Goal: Task Accomplishment & Management: Use online tool/utility

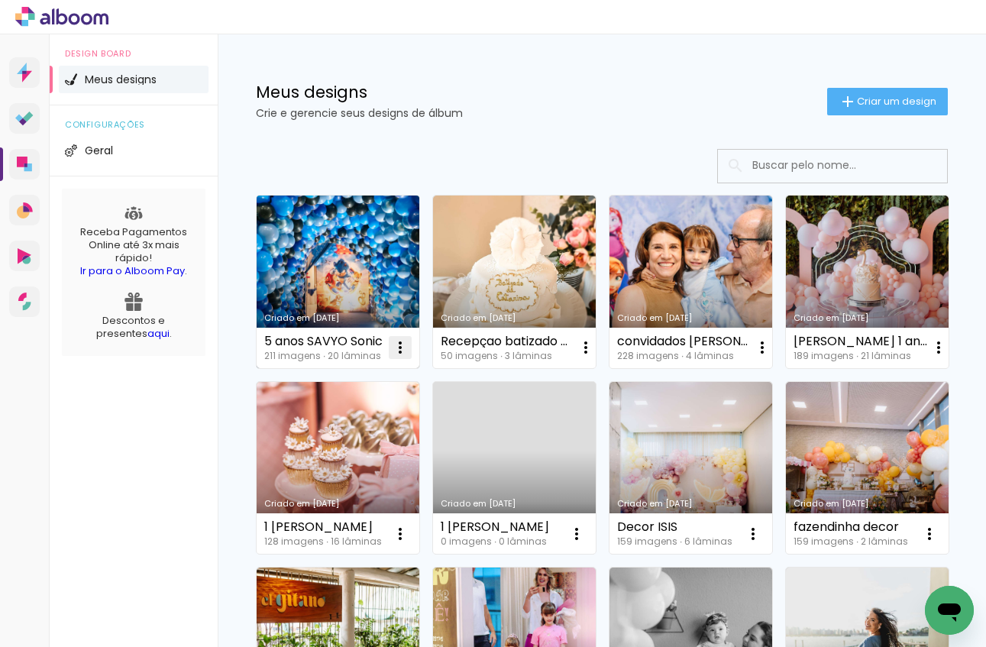
click at [394, 353] on iron-icon at bounding box center [400, 347] width 18 height 18
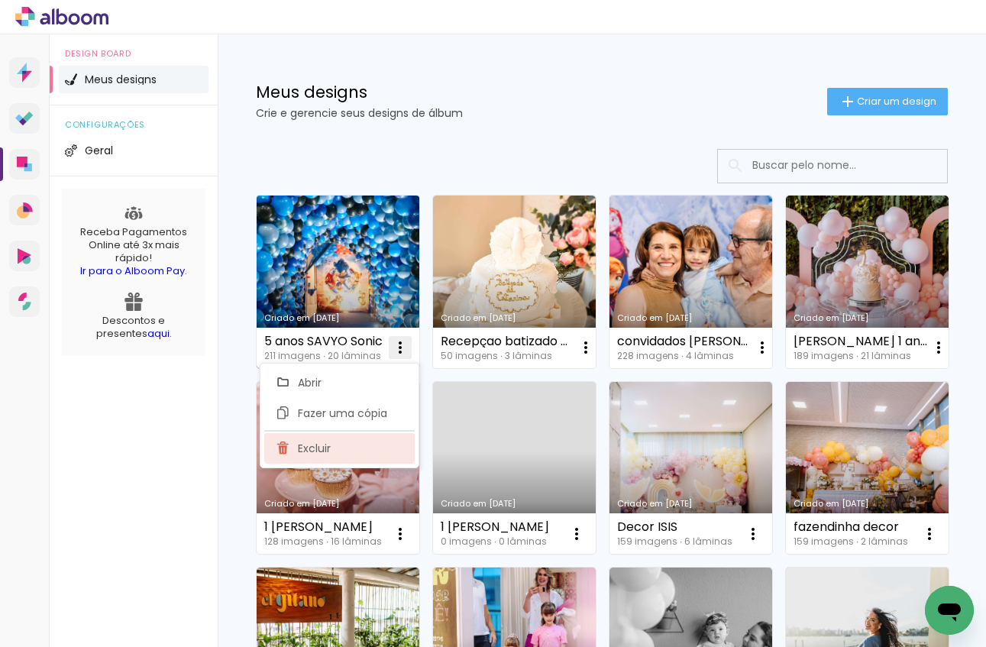
click at [334, 448] on paper-item "Excluir" at bounding box center [339, 448] width 150 height 31
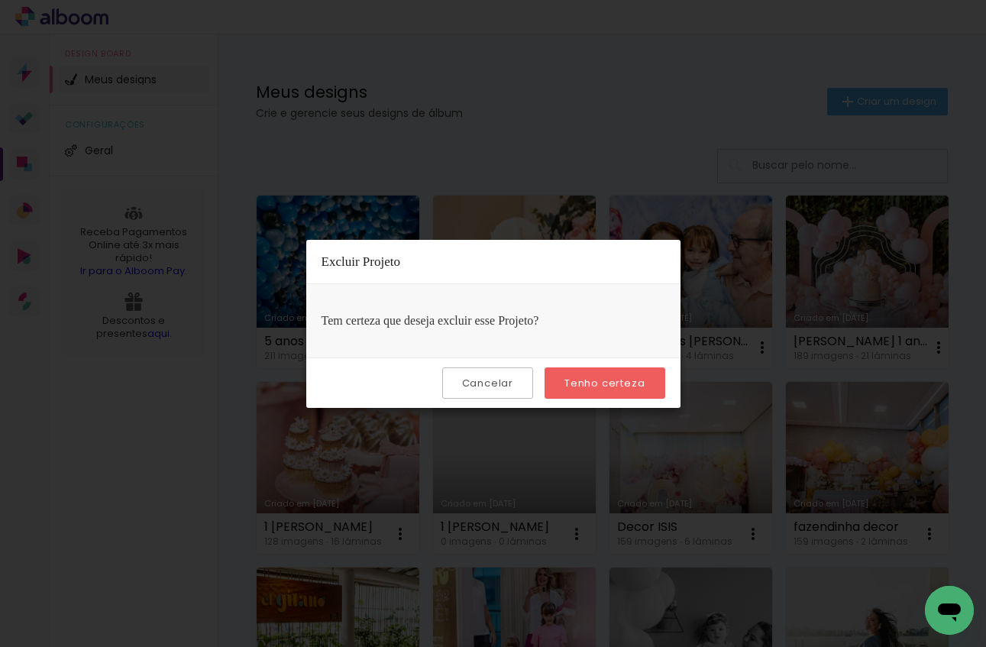
click at [0, 0] on slot "Tenho certeza" at bounding box center [0, 0] width 0 height 0
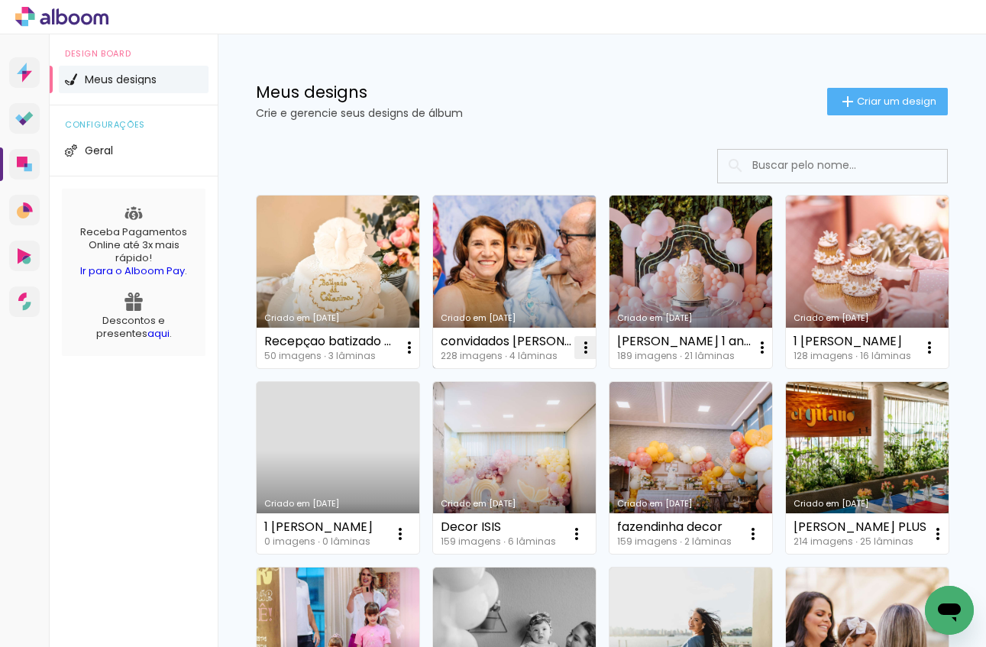
click at [590, 354] on iron-icon at bounding box center [586, 347] width 18 height 18
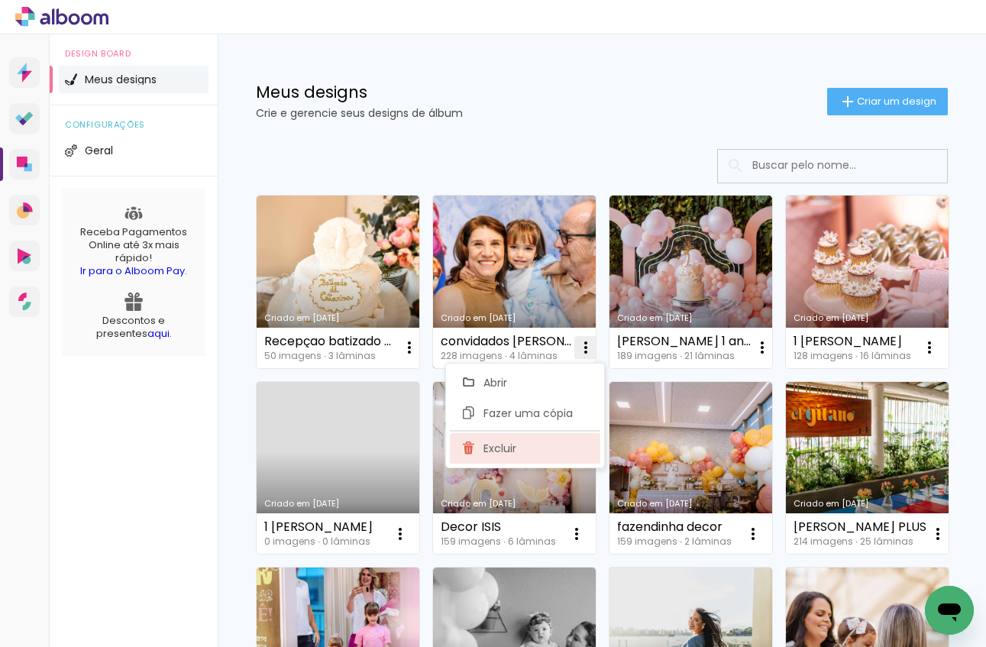
click at [547, 438] on paper-item "Excluir" at bounding box center [525, 448] width 150 height 31
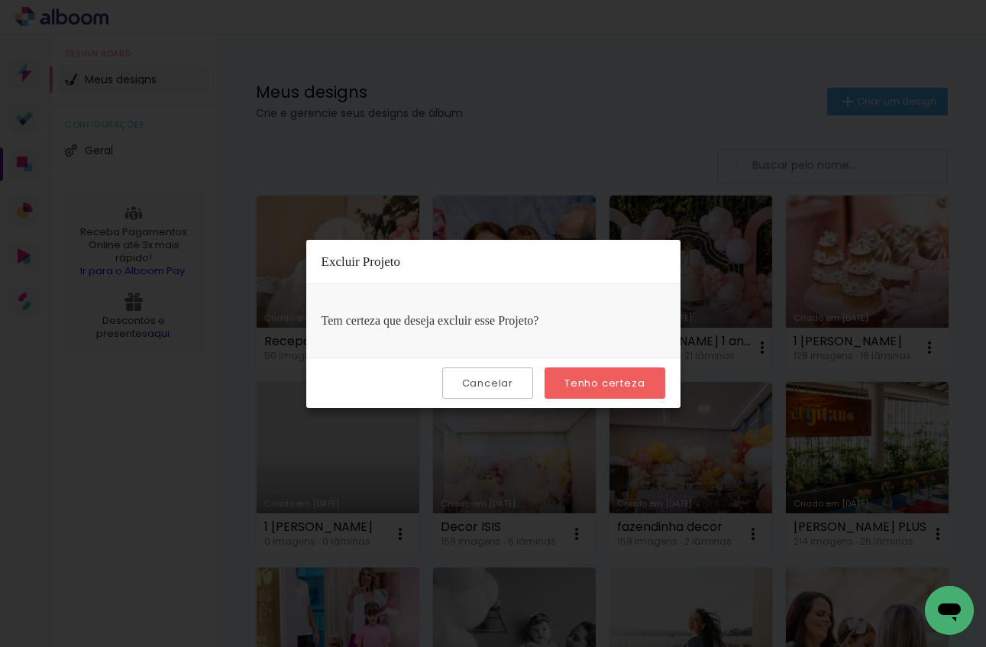
click at [0, 0] on slot "Tenho certeza" at bounding box center [0, 0] width 0 height 0
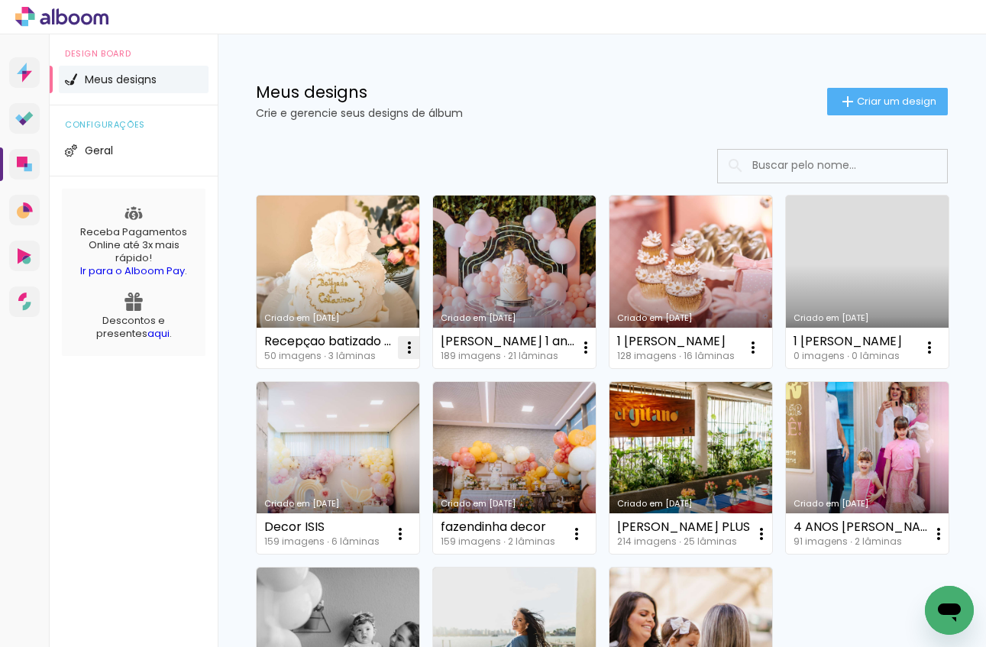
click at [410, 347] on iron-icon at bounding box center [409, 347] width 18 height 18
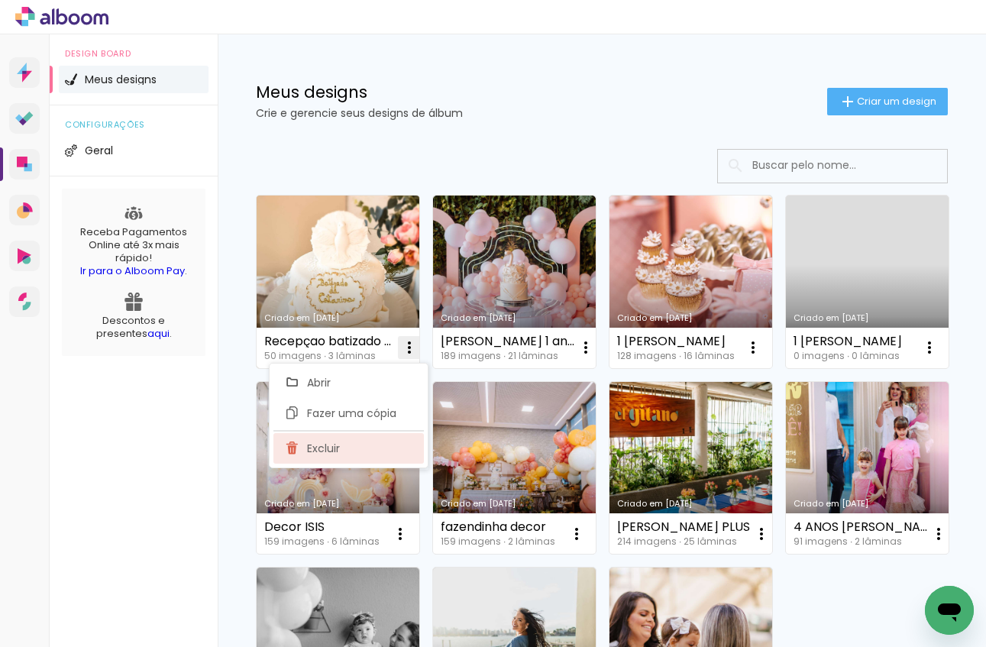
click at [367, 442] on paper-item "Excluir" at bounding box center [348, 448] width 150 height 31
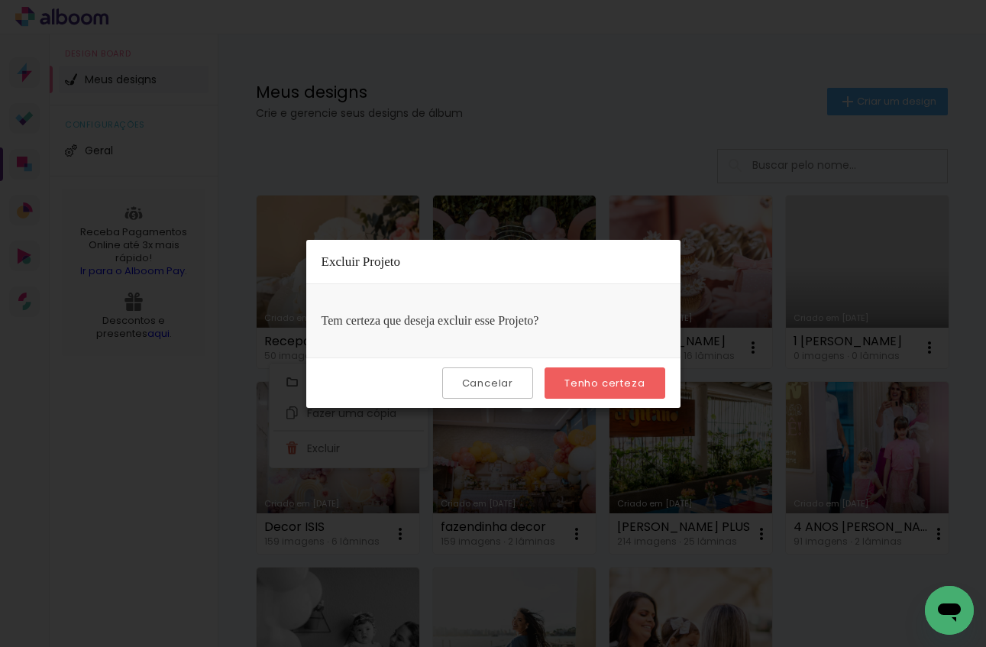
click at [0, 0] on slot "Tenho certeza" at bounding box center [0, 0] width 0 height 0
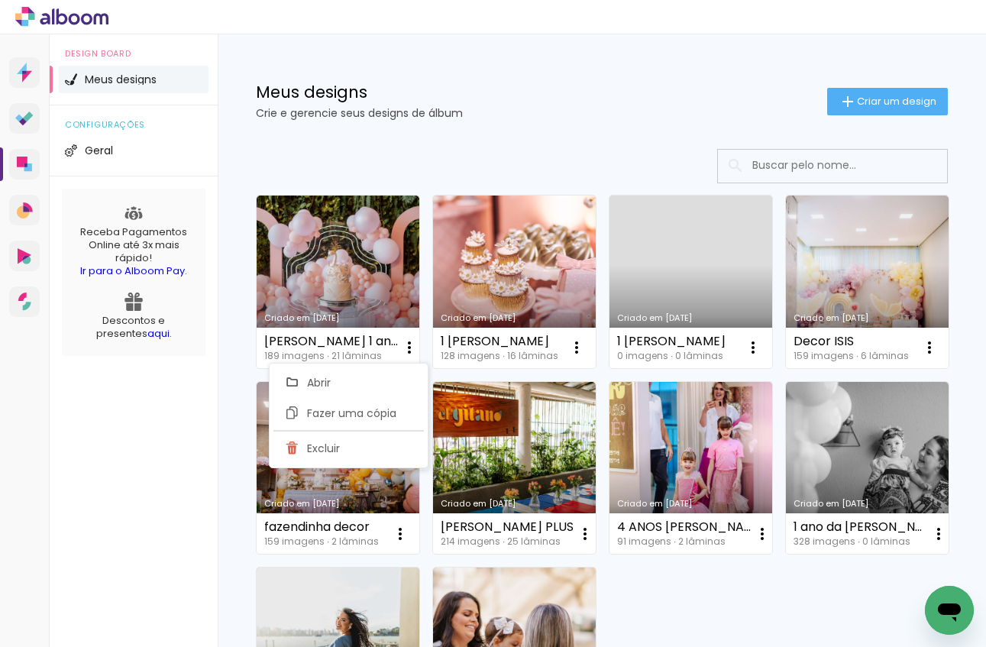
click at [529, 142] on div "Criado em [DATE] Agnes 1 aninho 189 imagens ∙ 21 lâminas Abrir Fazer uma cópia …" at bounding box center [602, 508] width 768 height 749
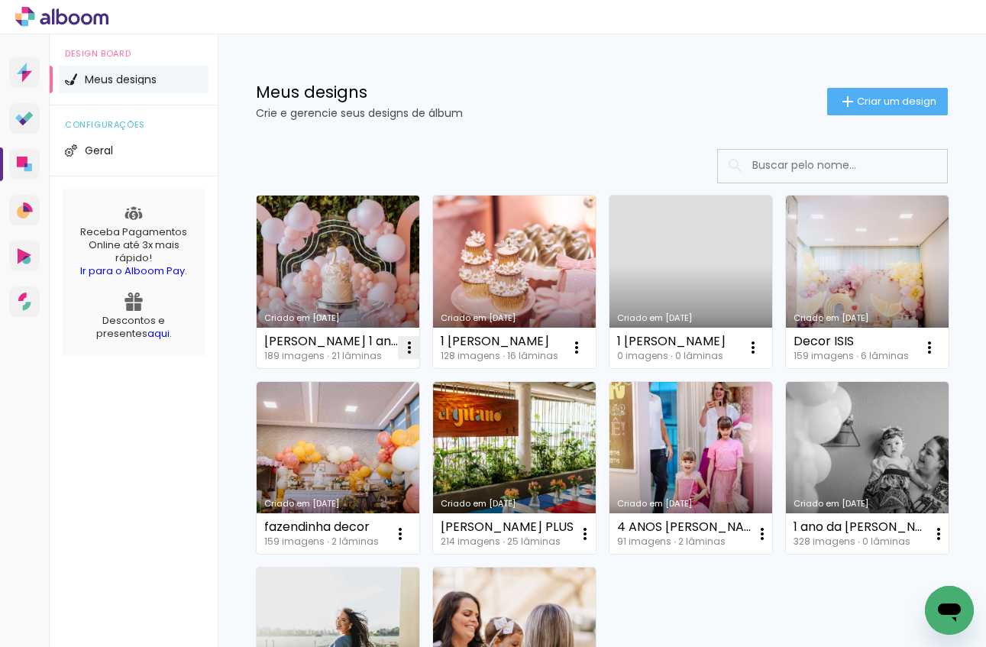
click at [415, 348] on paper-icon-button at bounding box center [409, 347] width 31 height 31
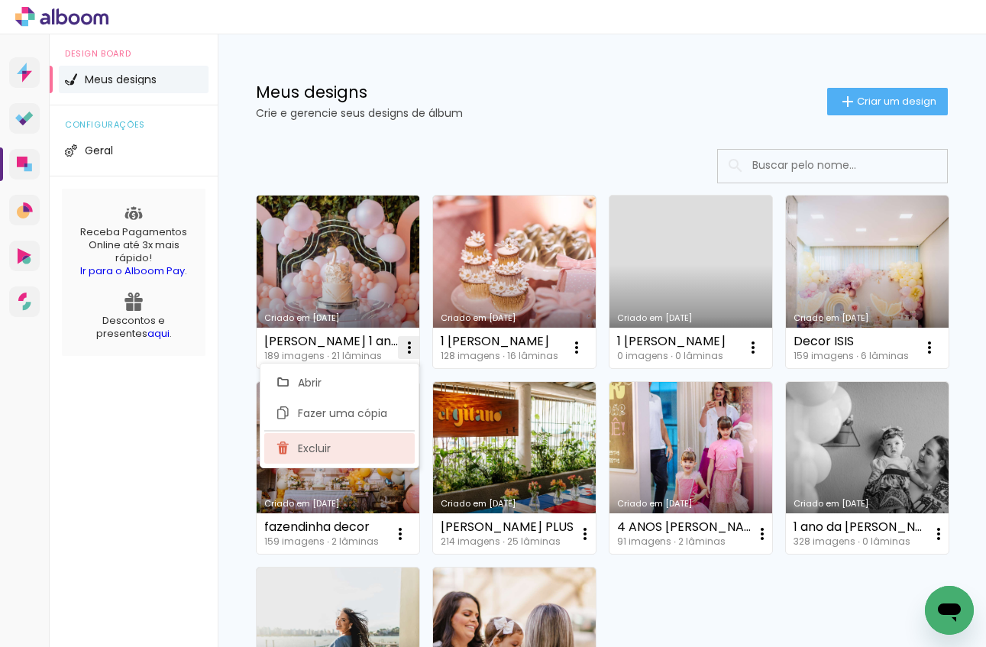
click at [357, 448] on paper-item "Excluir" at bounding box center [339, 448] width 150 height 31
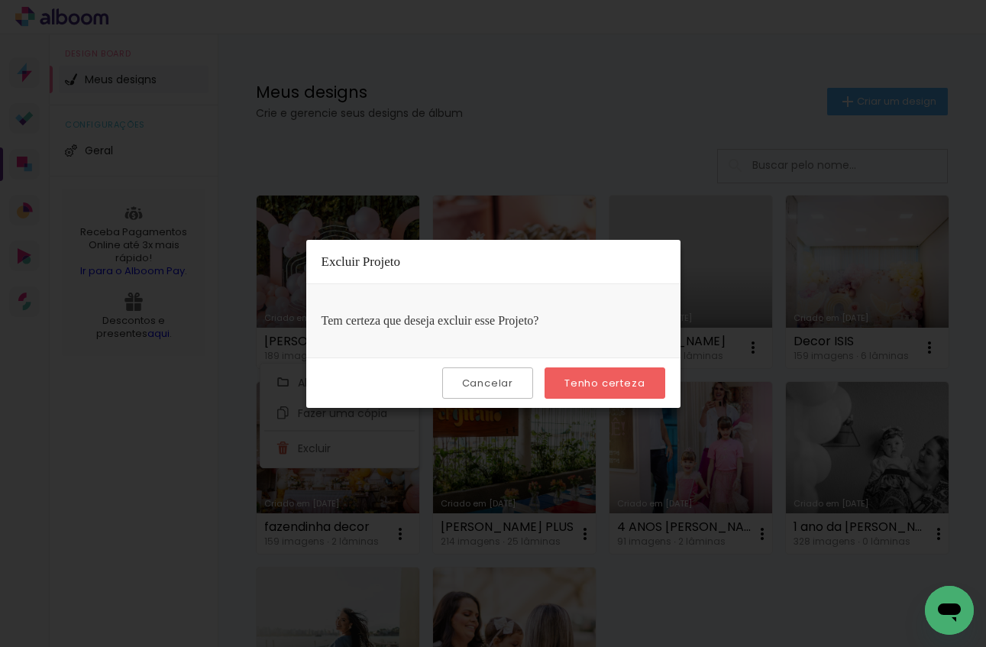
click at [0, 0] on slot "Tenho certeza" at bounding box center [0, 0] width 0 height 0
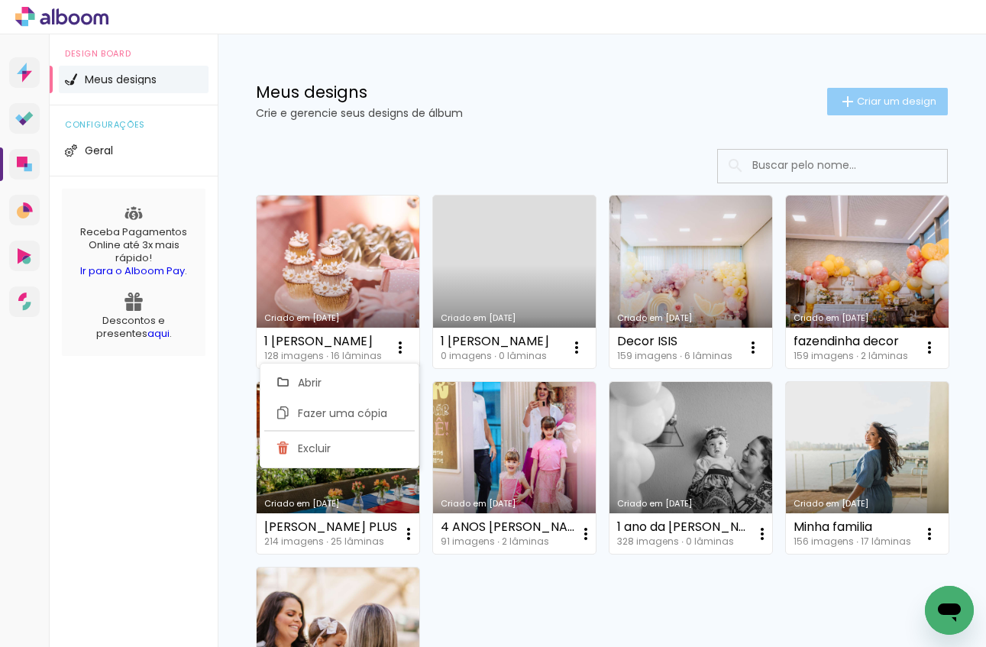
click at [891, 99] on span "Criar um design" at bounding box center [896, 101] width 79 height 10
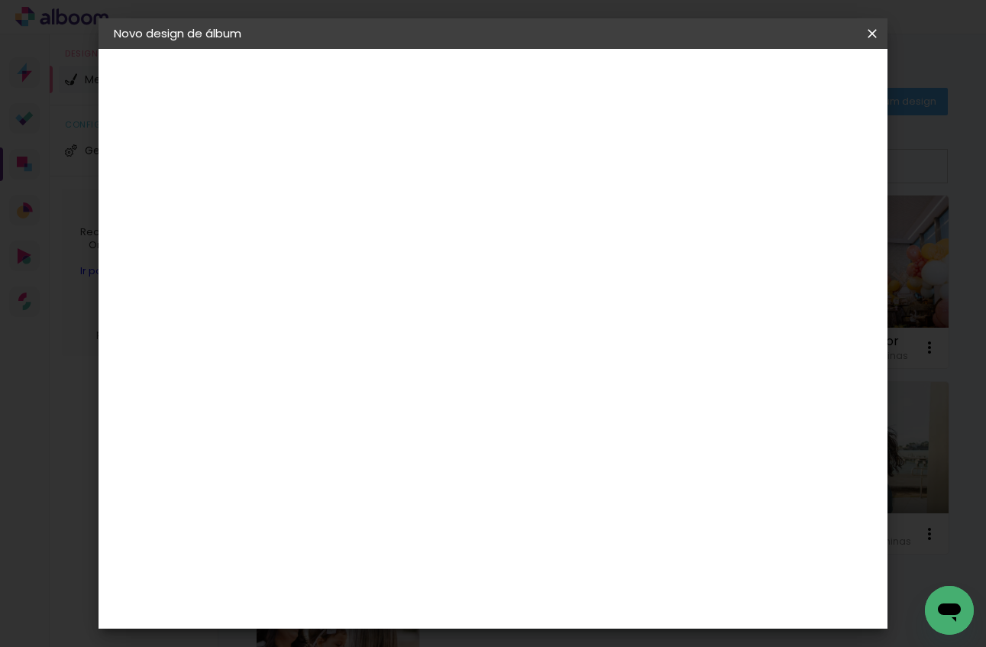
click at [369, 191] on paper-input-container "Título do álbum" at bounding box center [363, 205] width 11 height 39
click at [364, 202] on input at bounding box center [364, 205] width 0 height 24
type input "AMAYA"
click at [520, 72] on paper-button "Avançar" at bounding box center [482, 81] width 75 height 26
click at [479, 290] on input at bounding box center [402, 290] width 154 height 19
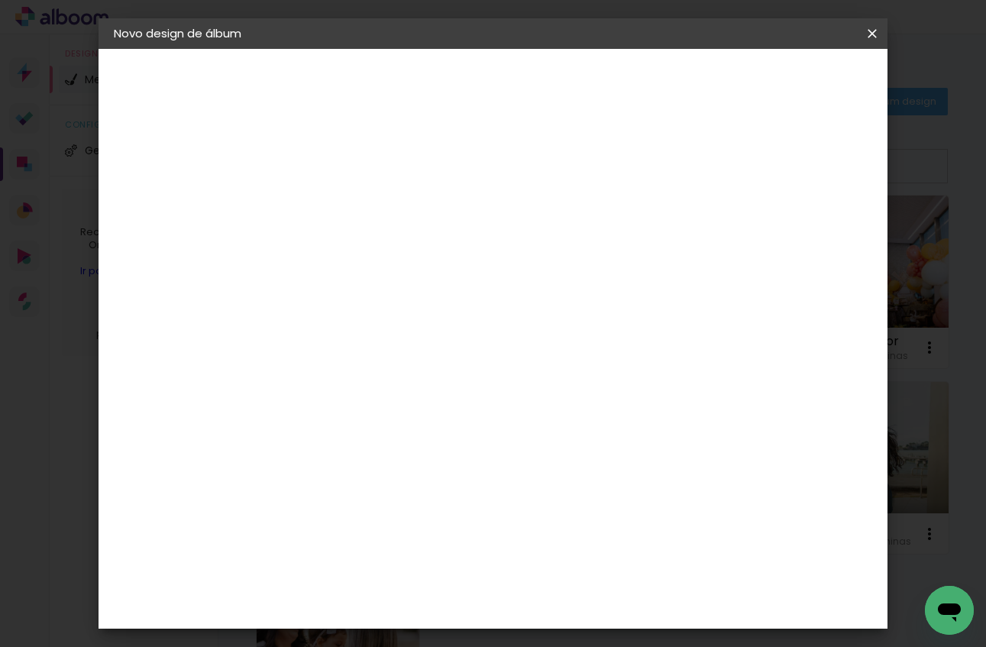
type input "via"
type paper-input "via"
click at [442, 357] on paper-item "Viacolor" at bounding box center [387, 345] width 134 height 34
click at [609, 72] on paper-button "Avançar" at bounding box center [571, 81] width 75 height 26
click at [423, 256] on input "text" at bounding box center [394, 266] width 60 height 24
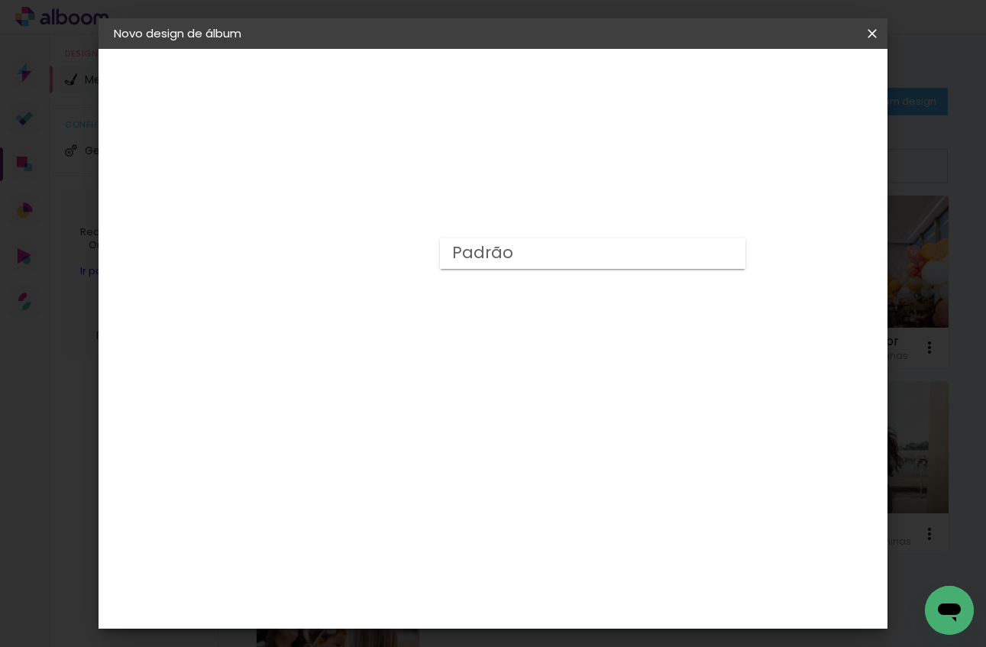
click at [536, 260] on paper-item "Padrão" at bounding box center [593, 253] width 306 height 31
type input "Padrão"
click at [467, 610] on span "30 × 30" at bounding box center [431, 630] width 71 height 40
click at [0, 0] on slot "Avançar" at bounding box center [0, 0] width 0 height 0
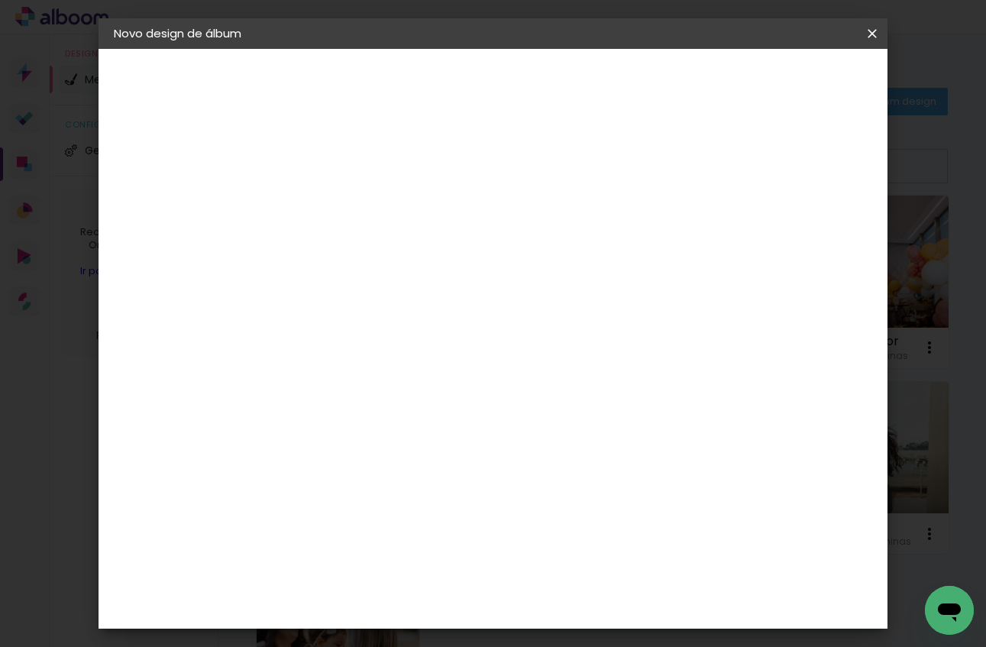
click at [788, 76] on span "Iniciar design" at bounding box center [753, 81] width 70 height 11
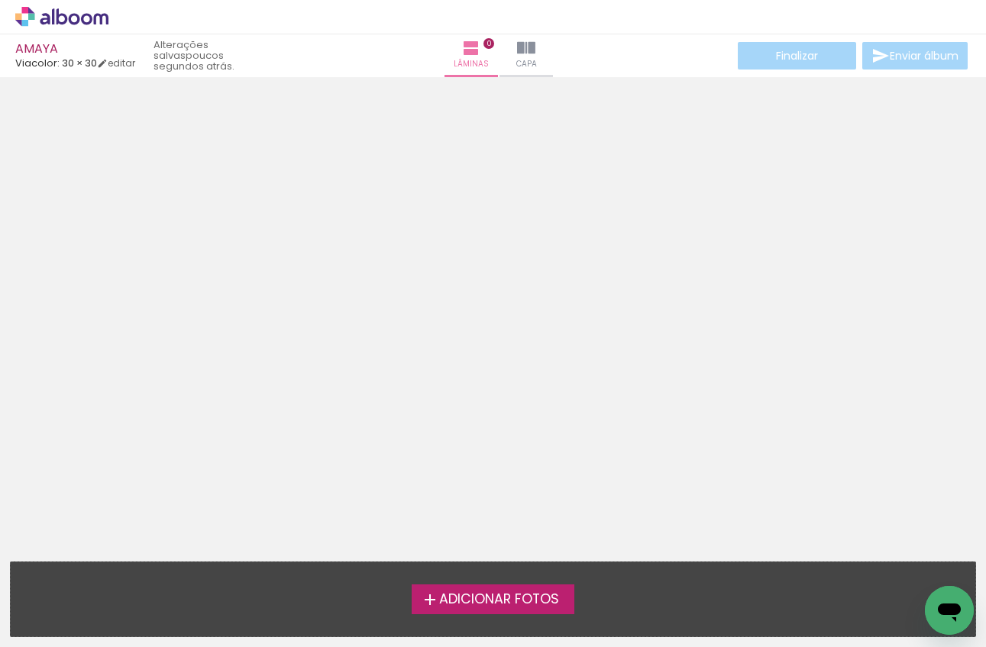
click at [487, 615] on div "Adicionar Fotos Solte suas fotos aqui..." at bounding box center [493, 599] width 965 height 74
click at [471, 600] on span "Adicionar Fotos" at bounding box center [499, 600] width 120 height 14
click at [0, 0] on input "file" at bounding box center [0, 0] width 0 height 0
